Goal: Transaction & Acquisition: Purchase product/service

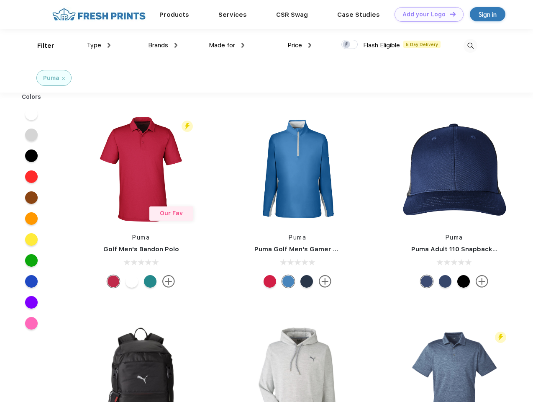
click at [426, 14] on link "Add your Logo Design Tool" at bounding box center [428, 14] width 69 height 15
click at [0, 0] on div "Design Tool" at bounding box center [0, 0] width 0 height 0
click at [449, 14] on link "Add your Logo Design Tool" at bounding box center [428, 14] width 69 height 15
click at [40, 46] on div "Filter" at bounding box center [45, 46] width 17 height 10
click at [99, 45] on span "Type" at bounding box center [94, 45] width 15 height 8
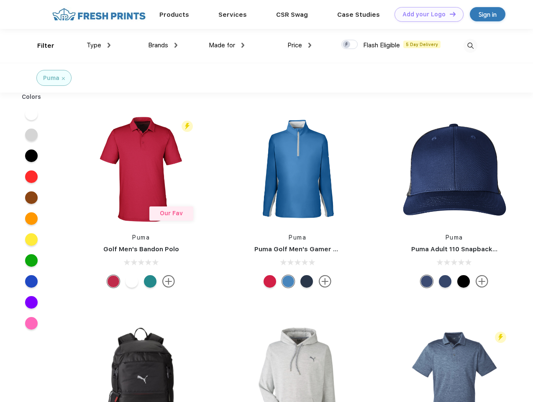
click at [163, 45] on span "Brands" at bounding box center [158, 45] width 20 height 8
click at [227, 45] on span "Made for" at bounding box center [222, 45] width 26 height 8
click at [300, 45] on span "Price" at bounding box center [294, 45] width 15 height 8
click at [350, 45] on div at bounding box center [349, 44] width 16 height 9
click at [347, 45] on input "checkbox" at bounding box center [343, 41] width 5 height 5
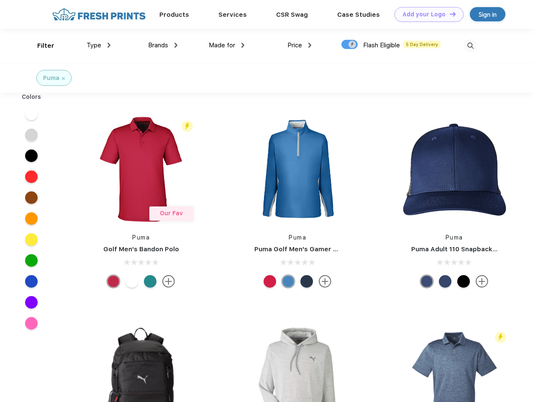
click at [470, 46] on img at bounding box center [471, 46] width 14 height 14
